Goal: Information Seeking & Learning: Learn about a topic

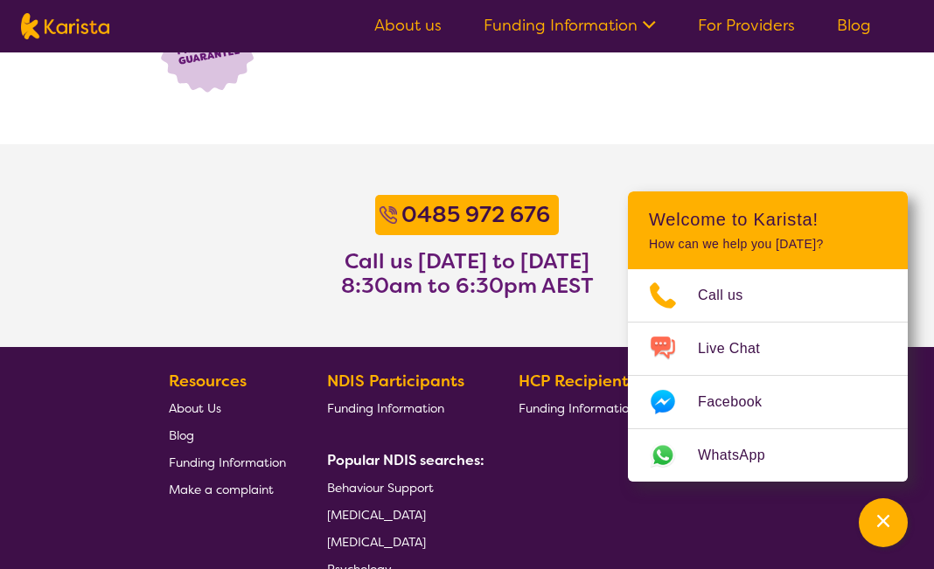
scroll to position [1518, 0]
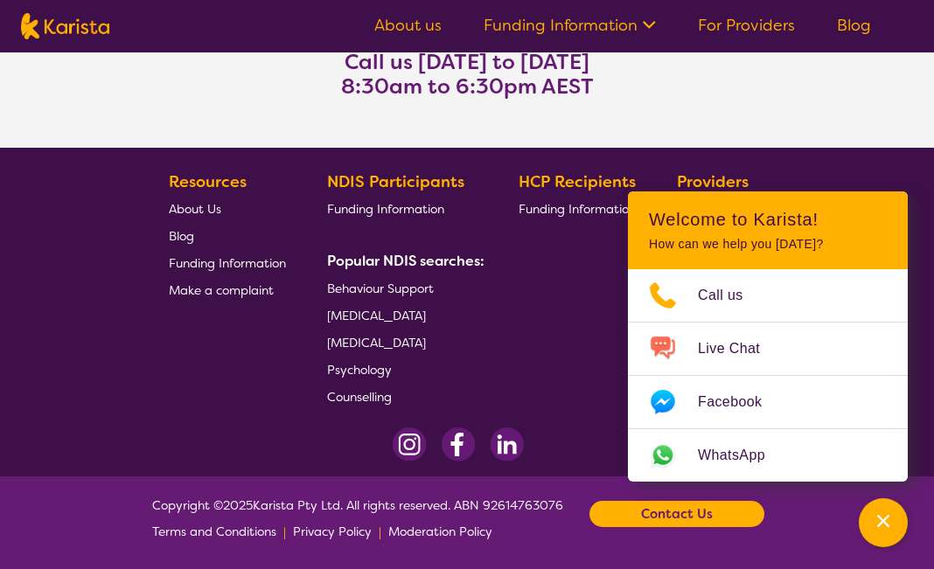
click at [204, 214] on link "About Us" at bounding box center [227, 208] width 117 height 27
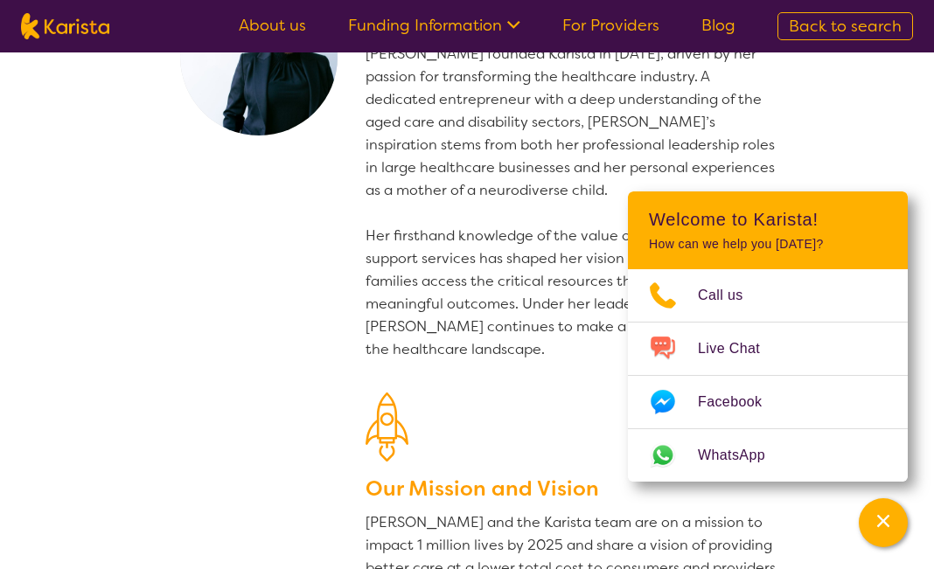
scroll to position [130, 0]
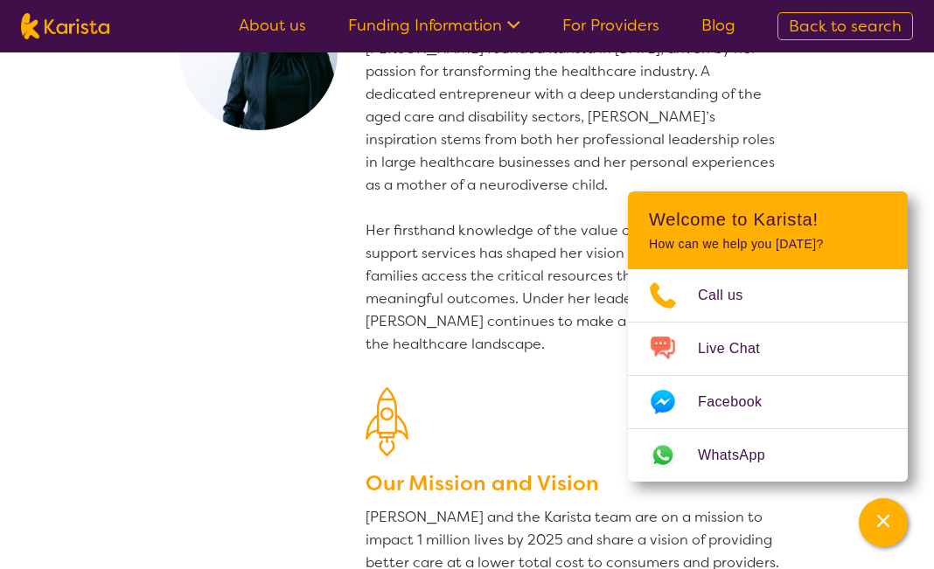
click at [488, 186] on p "Danielle founded Karista in 2016, driven by her passion for transforming the he…" at bounding box center [574, 197] width 416 height 318
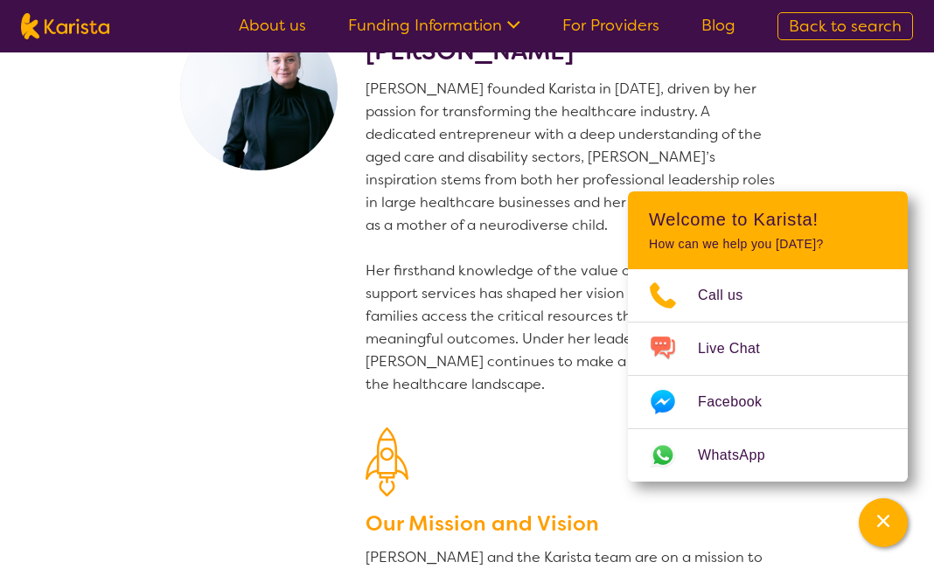
scroll to position [101, 0]
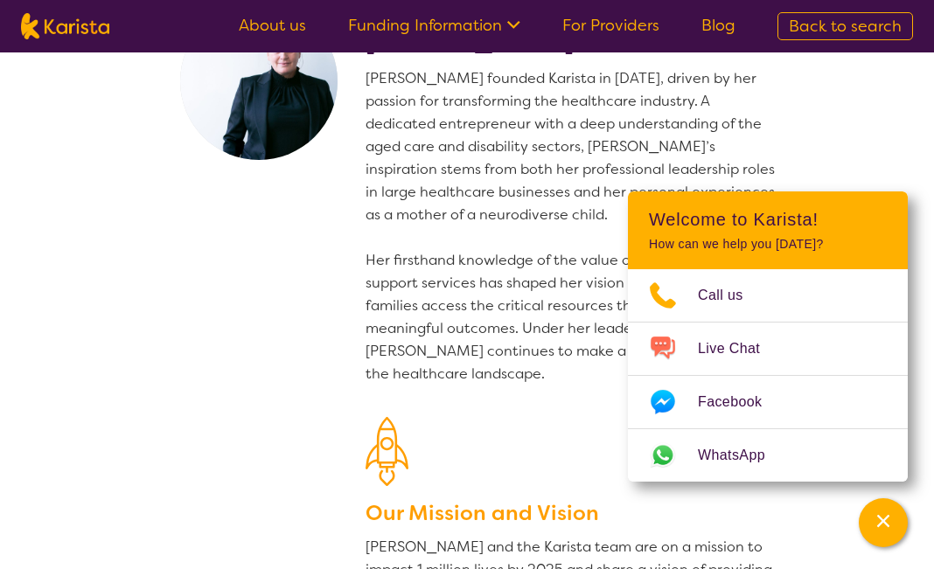
click at [332, 303] on section "CEO and founder Danielle Bodinnar Danielle founded Karista in 2016, driven by h…" at bounding box center [467, 326] width 672 height 749
click at [457, 269] on p "Danielle founded Karista in 2016, driven by her passion for transforming the he…" at bounding box center [574, 226] width 416 height 318
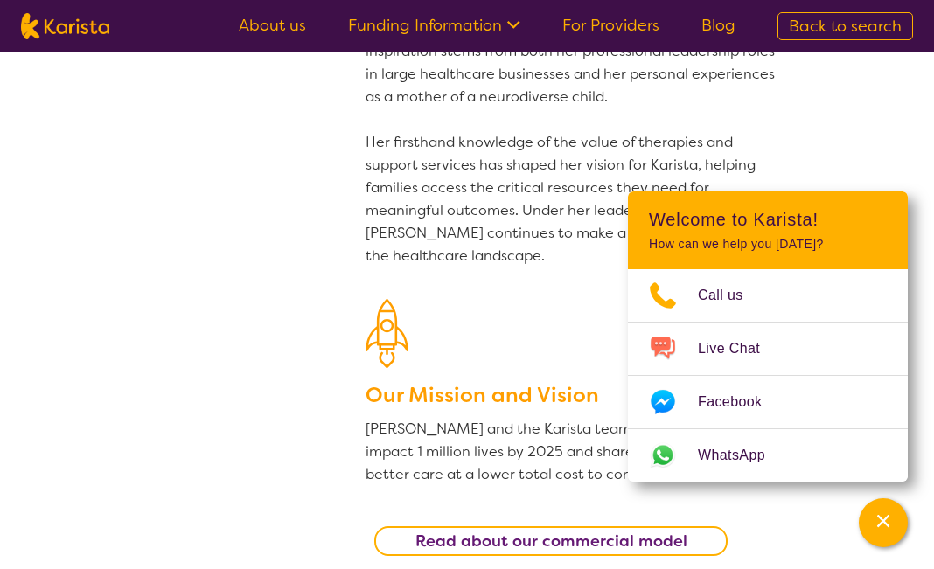
scroll to position [218, 0]
click at [440, 239] on p "Danielle founded Karista in 2016, driven by her passion for transforming the he…" at bounding box center [574, 109] width 416 height 318
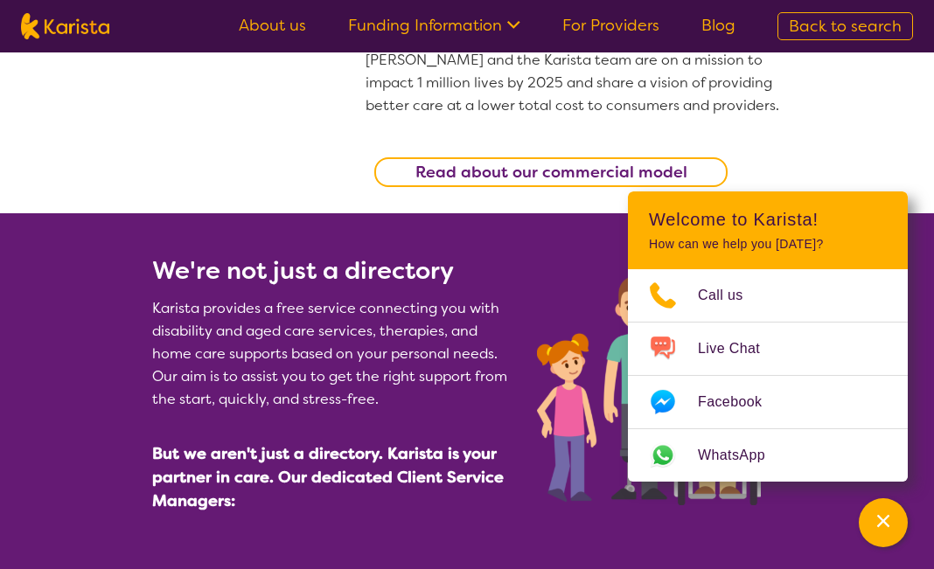
scroll to position [591, 0]
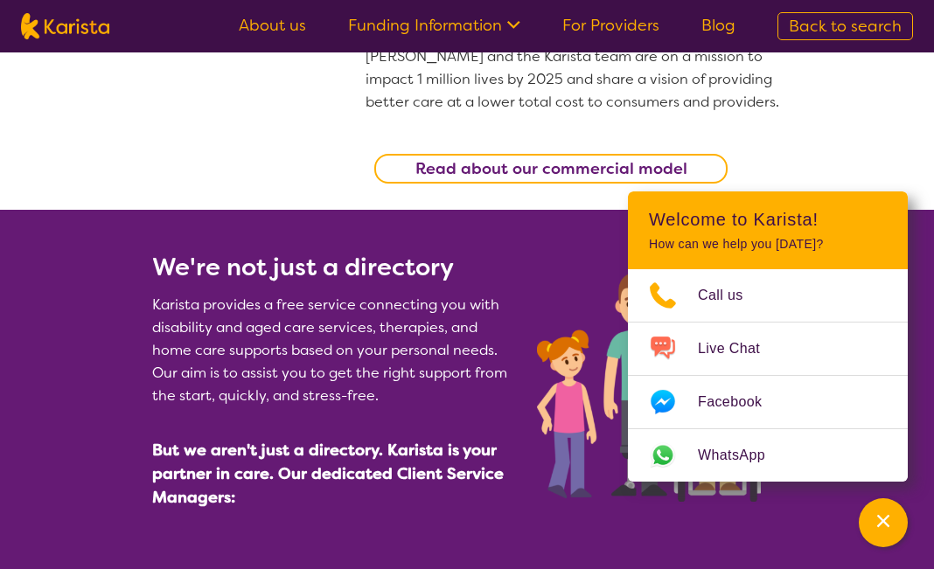
click at [478, 173] on b "Read about our commercial model" at bounding box center [551, 168] width 272 height 21
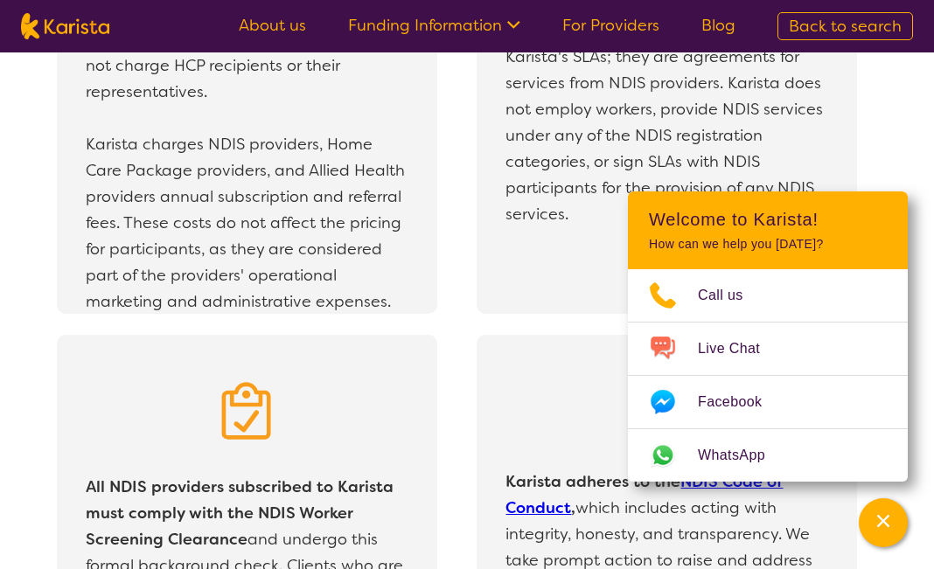
scroll to position [3338, 0]
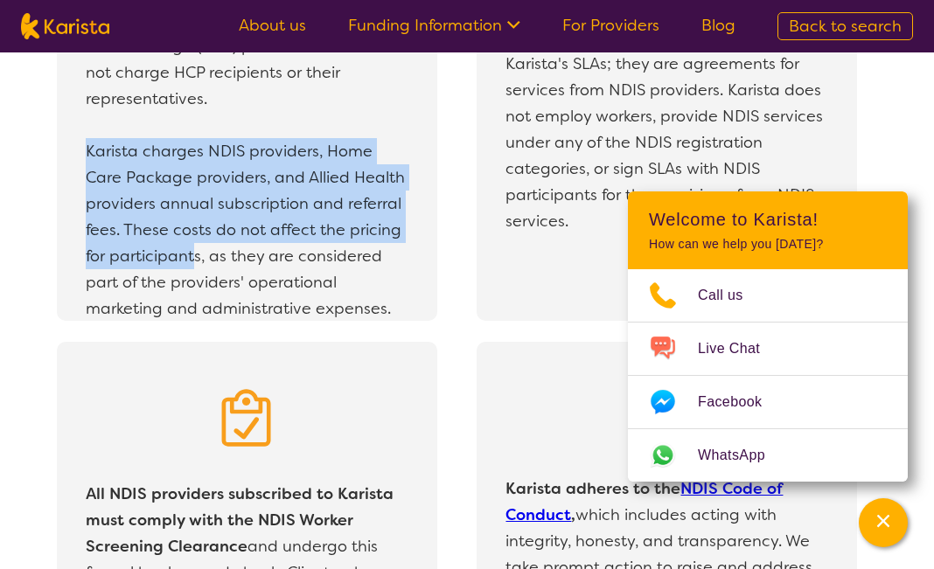
drag, startPoint x: 88, startPoint y: 125, endPoint x: 197, endPoint y: 232, distance: 152.2
click at [197, 232] on p "Karista charges NDIS providers, Home Care Package providers, and Allied Health …" at bounding box center [247, 230] width 322 height 184
copy p "Karista charges NDIS providers, Home Care Package providers, and Allied Health …"
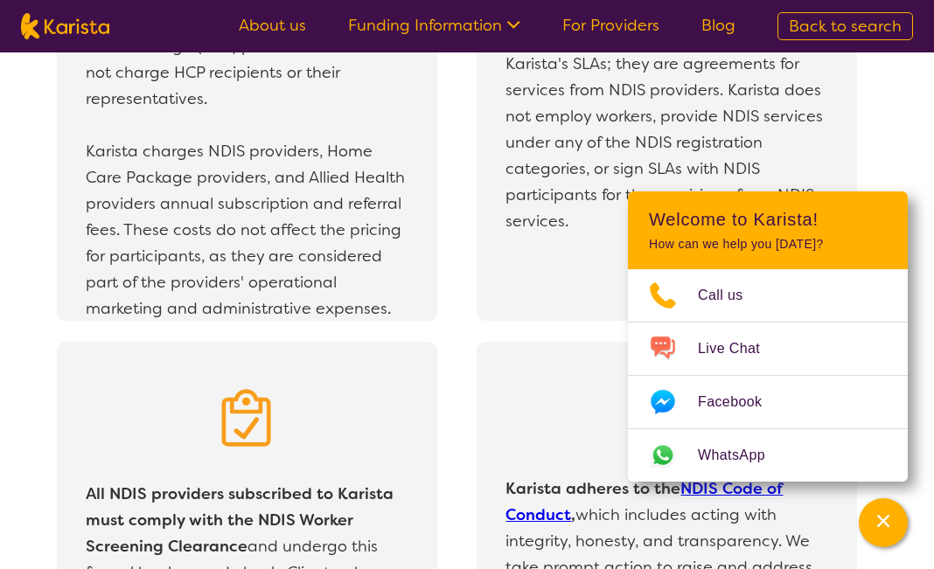
click at [462, 345] on div "All NDIS providers subscribed to Karista must comply with the NDIS Worker Scree…" at bounding box center [267, 546] width 420 height 409
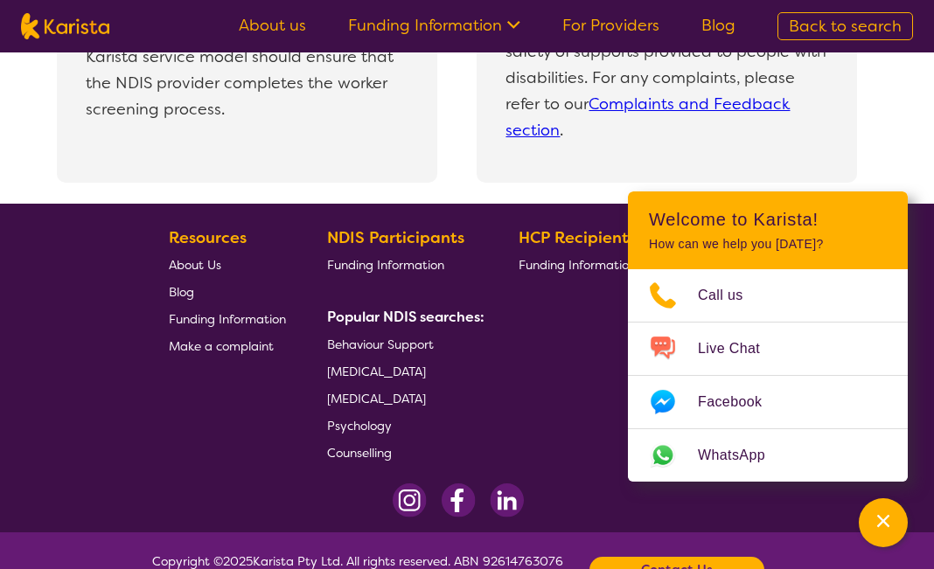
scroll to position [3965, 0]
